Goal: Task Accomplishment & Management: Use online tool/utility

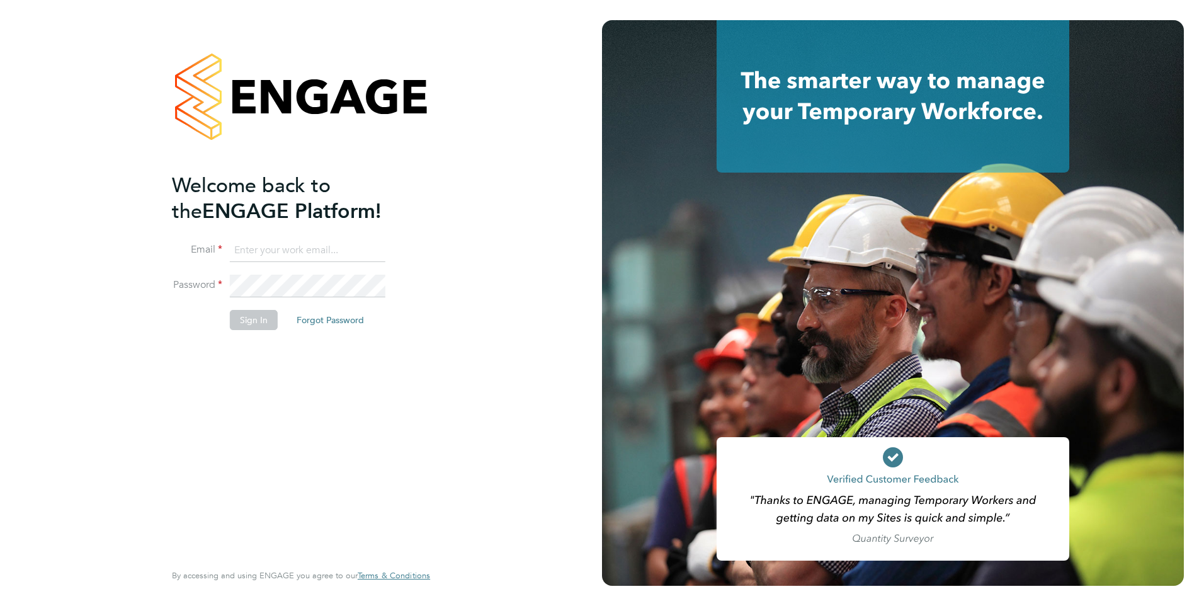
type input "stephen.brayshaw@ncclondon.ac.uk"
click at [247, 326] on button "Sign In" at bounding box center [254, 320] width 48 height 20
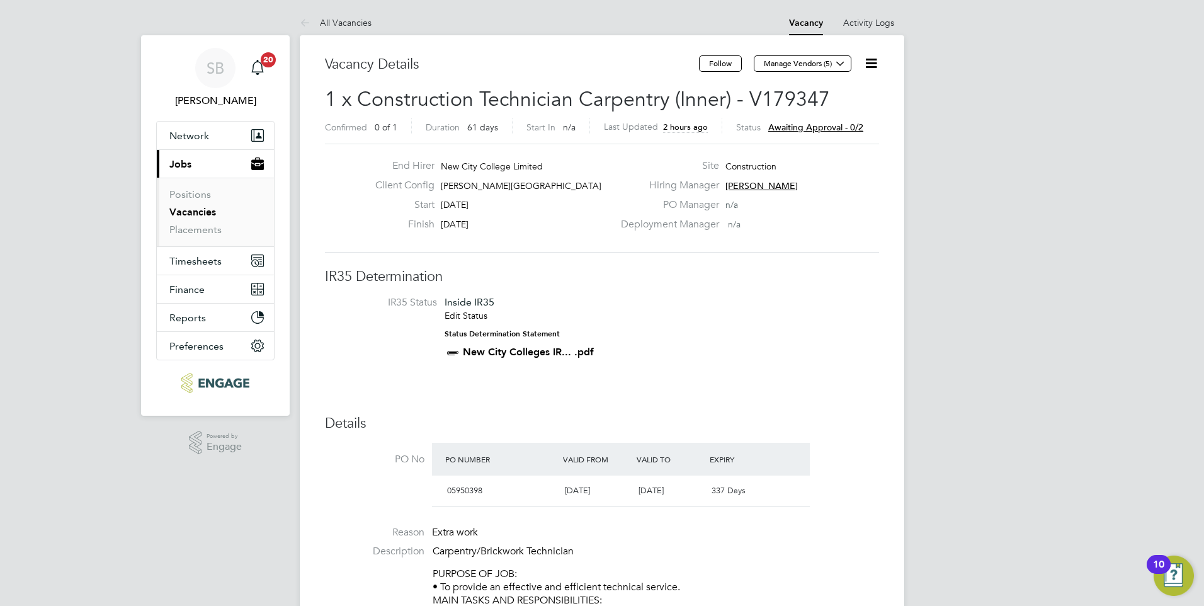
click at [819, 125] on span "Awaiting approval - 0/2" at bounding box center [815, 126] width 95 height 11
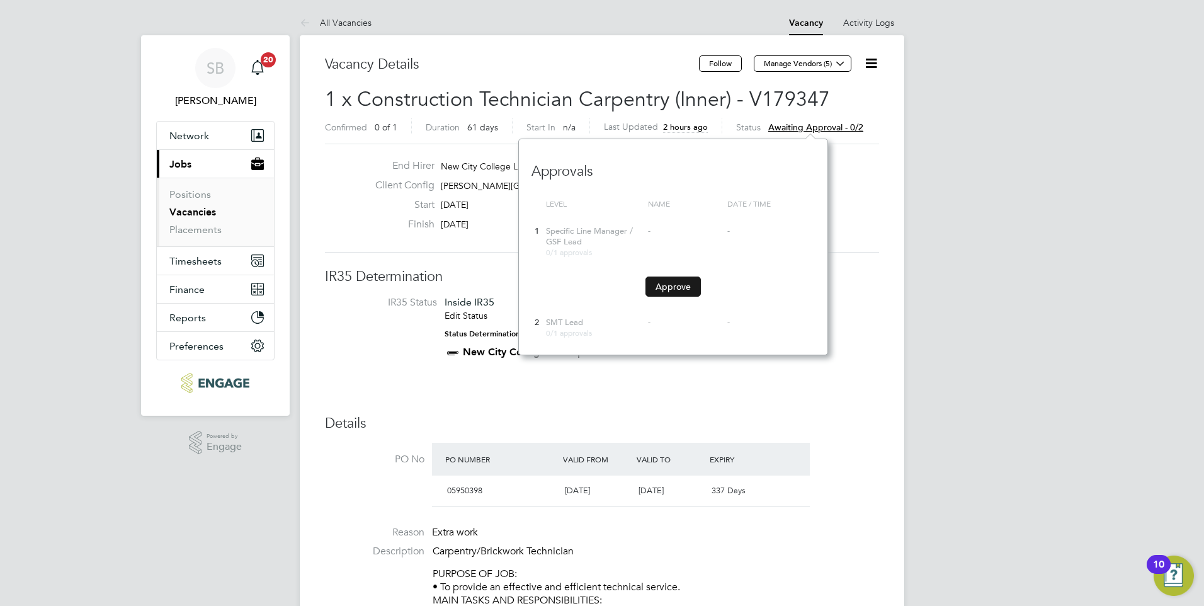
click at [666, 288] on button "Approve" at bounding box center [672, 286] width 55 height 20
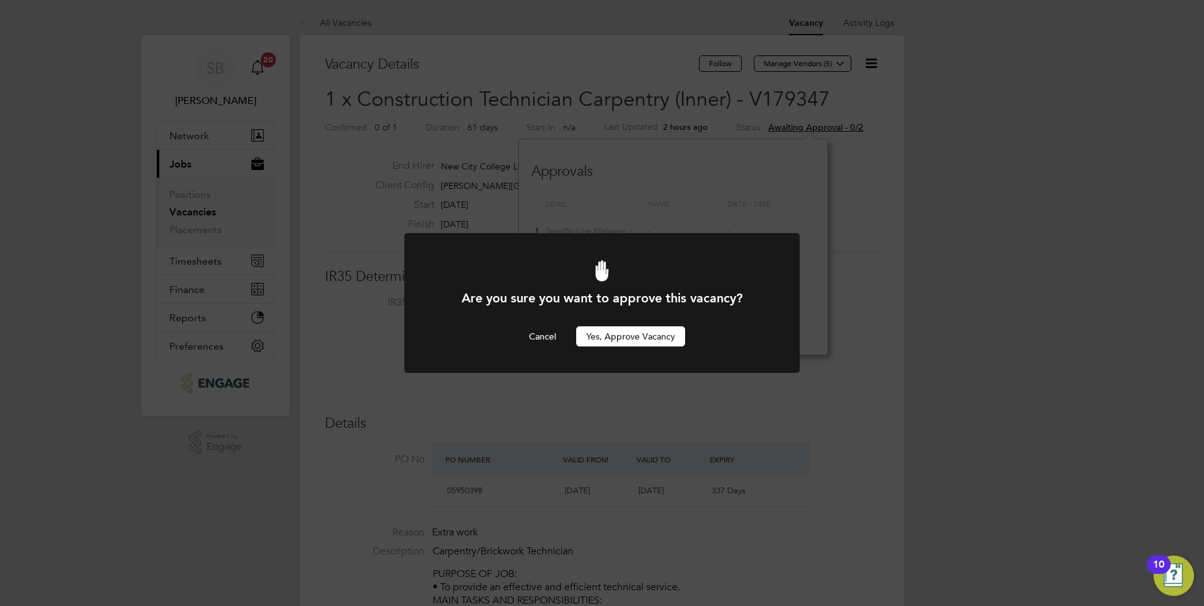
click at [628, 334] on button "Yes, Approve Vacancy" at bounding box center [630, 336] width 109 height 20
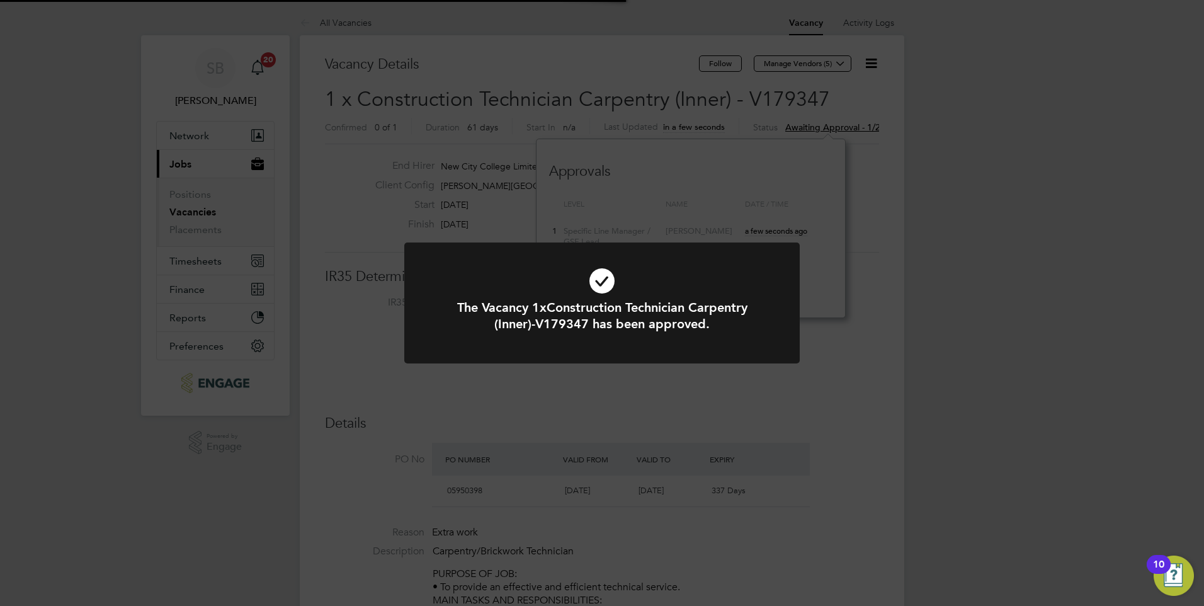
scroll to position [37, 88]
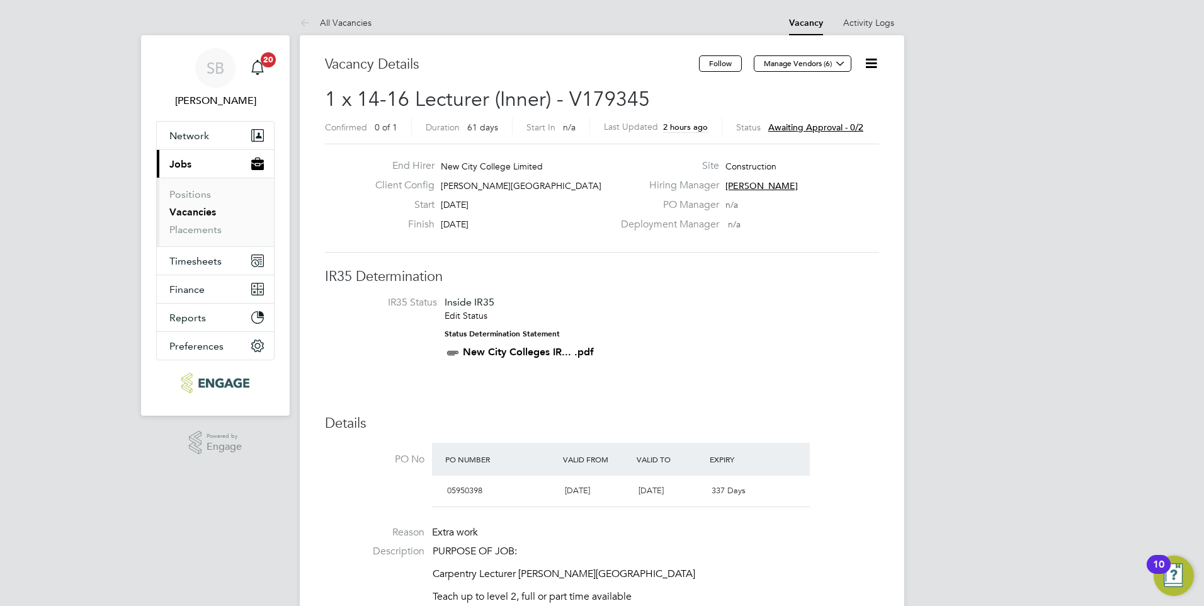
click at [786, 127] on span "Awaiting approval - 0/2" at bounding box center [815, 126] width 95 height 11
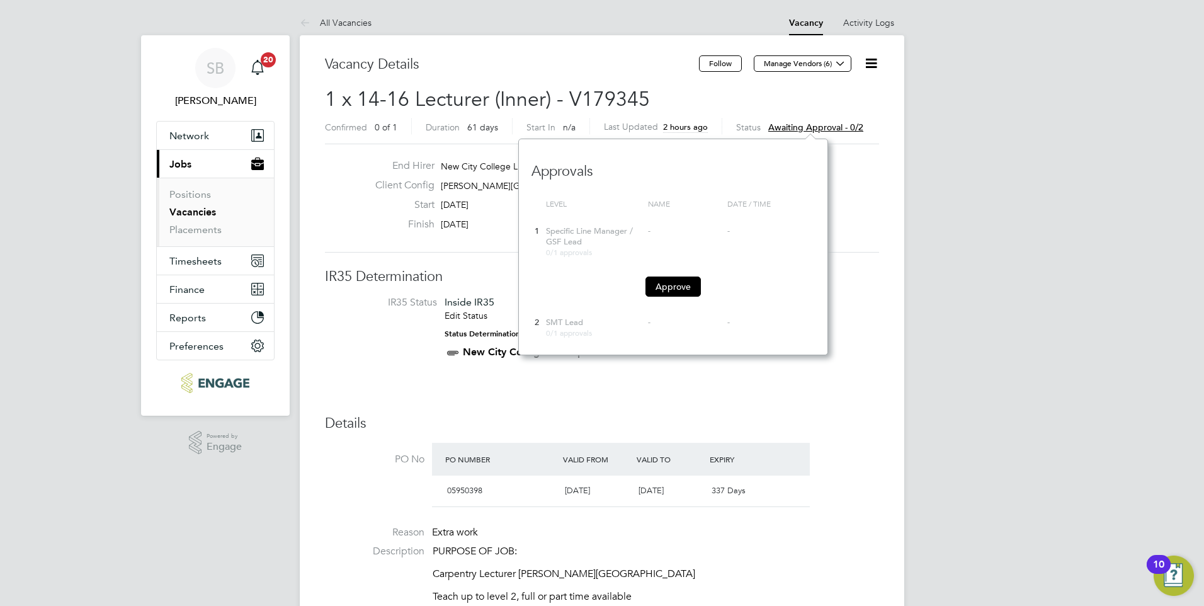
scroll to position [217, 309]
click at [672, 286] on button "Approve" at bounding box center [672, 286] width 55 height 20
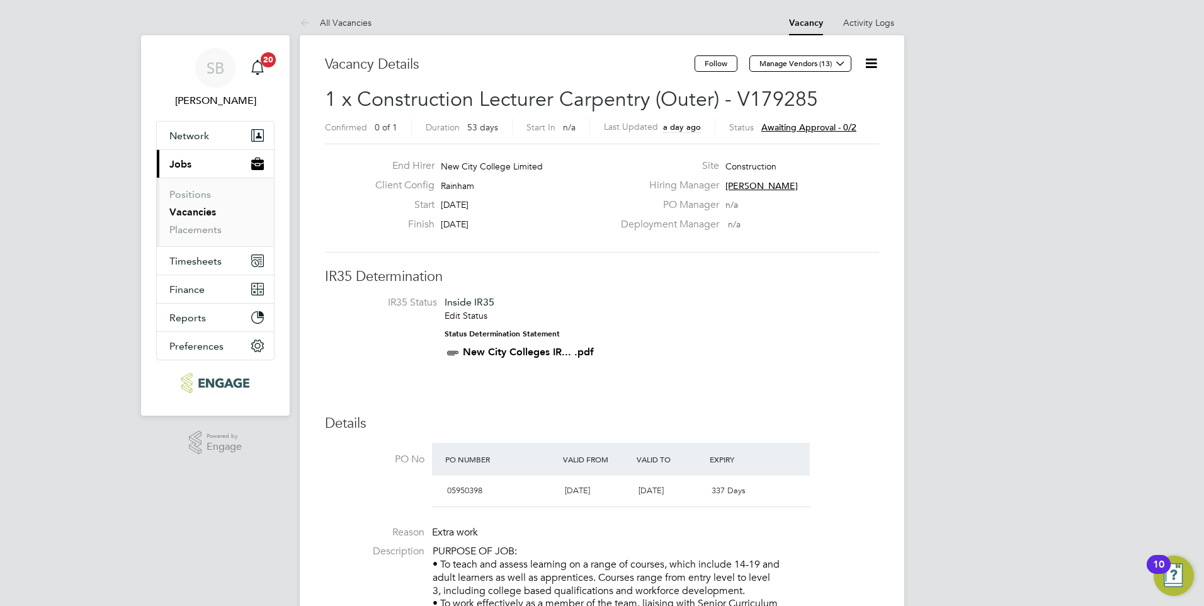
click at [804, 123] on span "Awaiting approval - 0/2" at bounding box center [808, 126] width 95 height 11
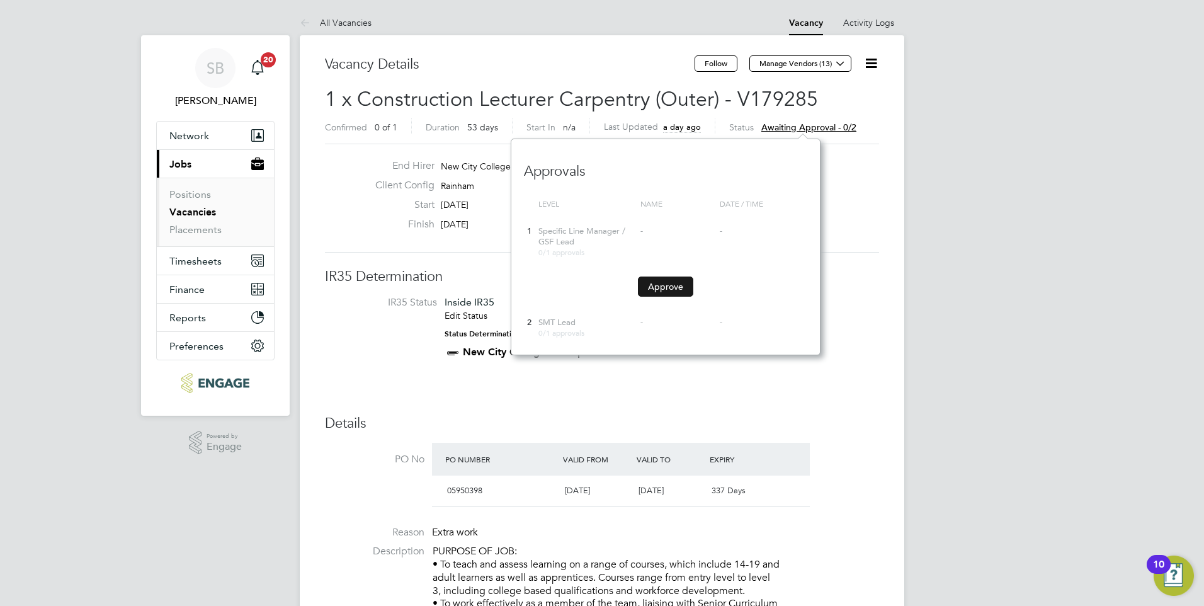
click at [656, 280] on button "Approve" at bounding box center [665, 286] width 55 height 20
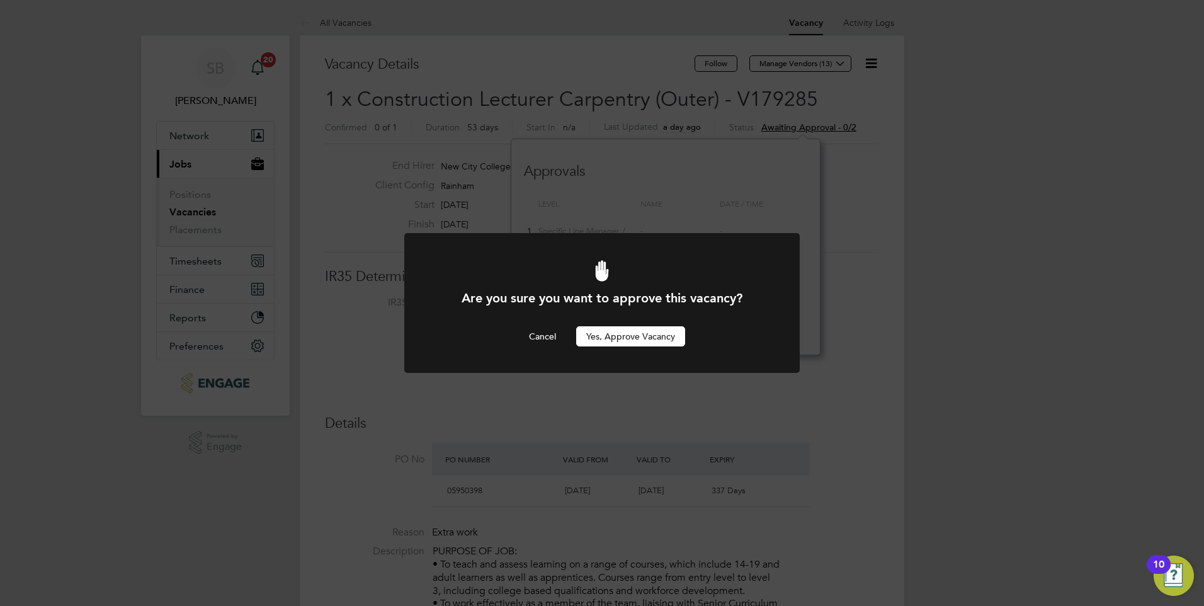
click at [634, 339] on button "Yes, Approve Vacancy" at bounding box center [630, 336] width 109 height 20
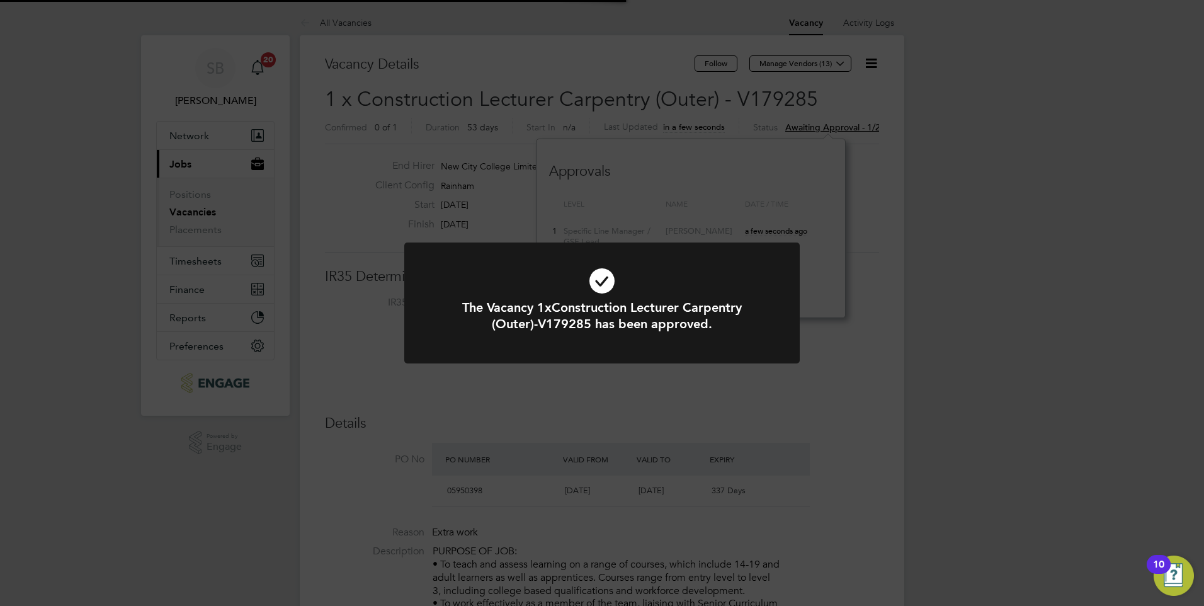
scroll to position [37, 88]
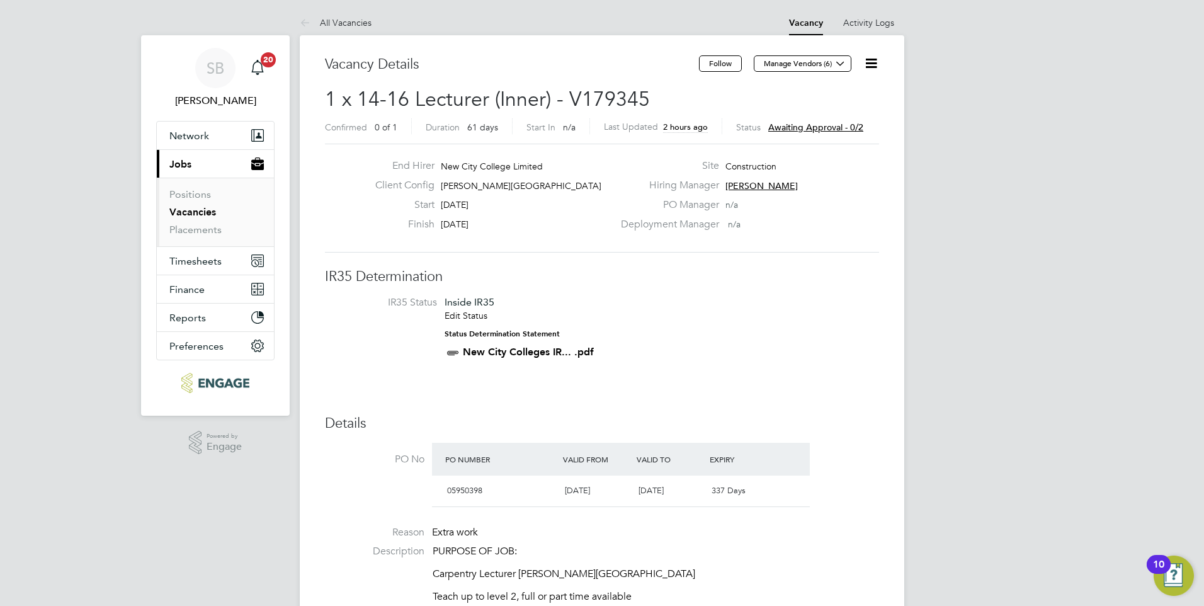
click at [813, 126] on span "Awaiting approval - 0/2" at bounding box center [815, 126] width 95 height 11
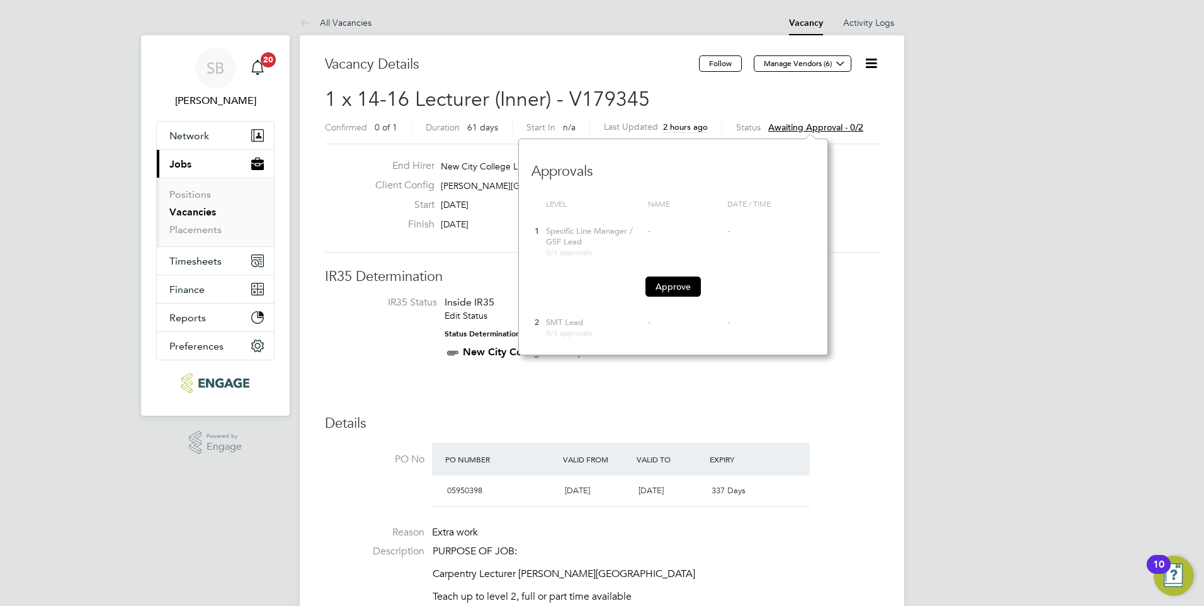
scroll to position [217, 309]
click at [684, 284] on button "Approve" at bounding box center [672, 286] width 55 height 20
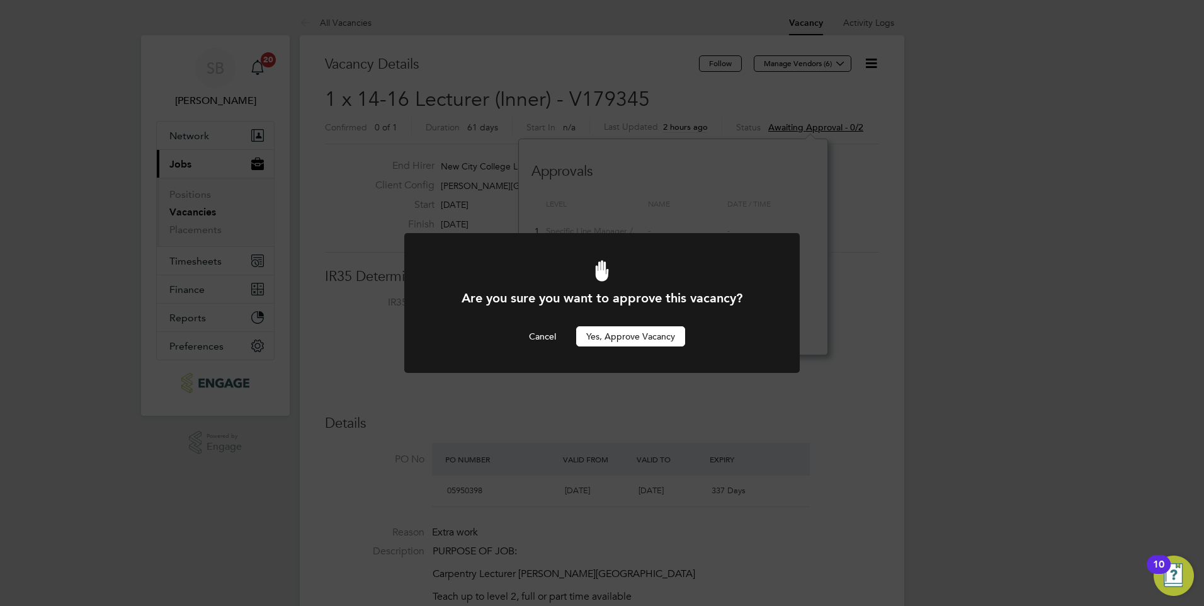
click at [646, 337] on button "Yes, Approve Vacancy" at bounding box center [630, 336] width 109 height 20
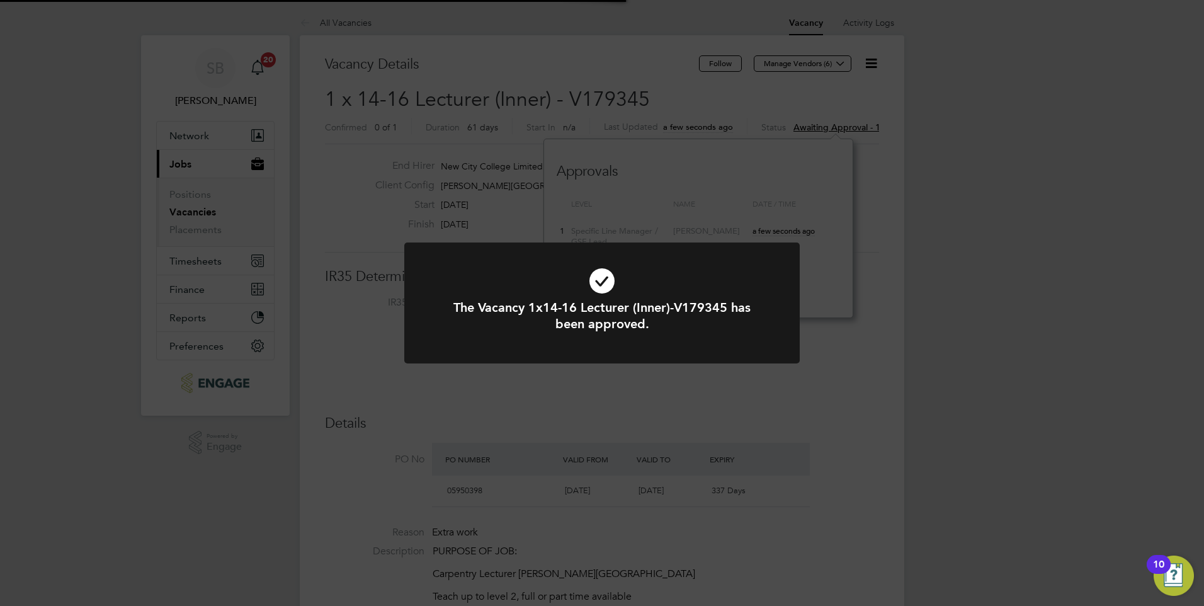
scroll to position [37, 88]
